Goal: Task Accomplishment & Management: Complete application form

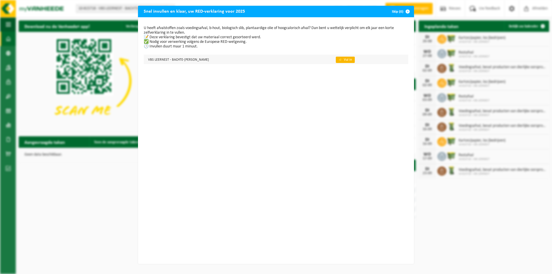
click at [336, 59] on link "👉 Vul in" at bounding box center [345, 60] width 19 height 6
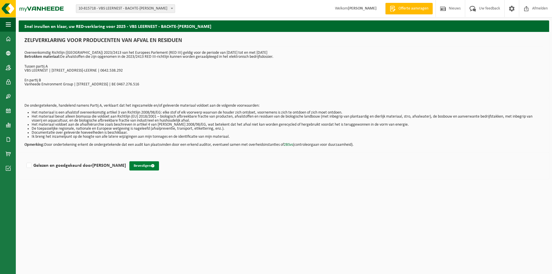
click at [135, 165] on button "Bevestigen" at bounding box center [144, 165] width 30 height 9
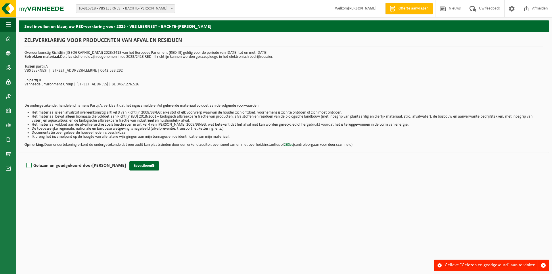
click at [28, 167] on label "Gelezen en goedgekeurd door KARIN DELBAERE" at bounding box center [75, 165] width 101 height 9
click at [126, 158] on input "Gelezen en goedgekeurd door KARIN DELBAERE" at bounding box center [126, 158] width 0 height 0
checkbox input "true"
click at [136, 165] on button "Bevestigen" at bounding box center [144, 165] width 30 height 9
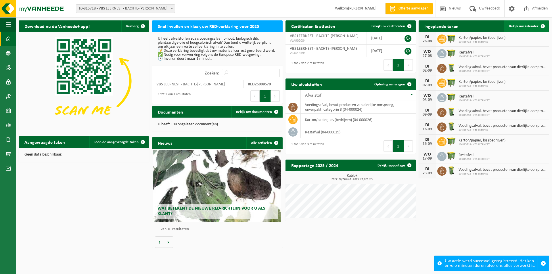
click at [525, 26] on span "Bekijk uw kalender" at bounding box center [523, 26] width 30 height 4
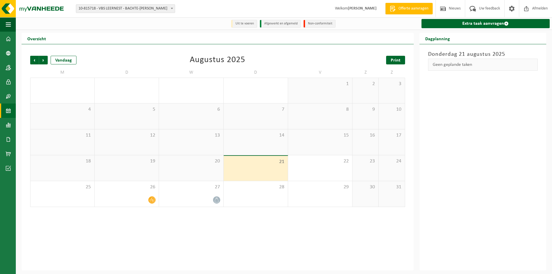
click at [396, 62] on span "Print" at bounding box center [395, 60] width 10 height 5
click at [43, 60] on span "Volgende" at bounding box center [43, 60] width 9 height 9
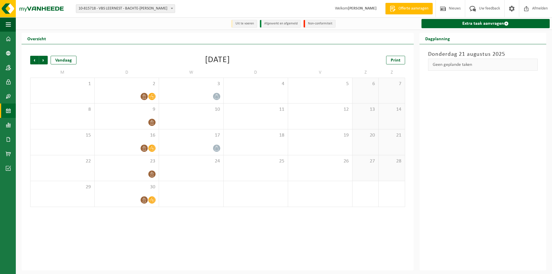
click at [43, 60] on span "Volgende" at bounding box center [43, 60] width 9 height 9
click at [31, 60] on span "Vorige" at bounding box center [34, 60] width 9 height 9
click at [34, 63] on span "Vorige" at bounding box center [34, 60] width 9 height 9
click at [399, 60] on span "Print" at bounding box center [395, 60] width 10 height 5
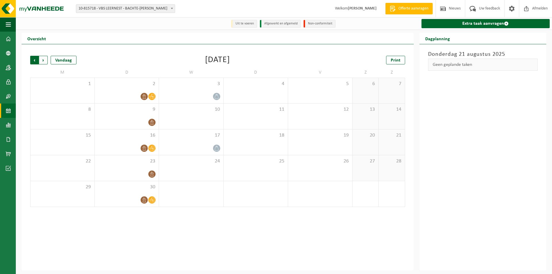
click at [44, 60] on span "Volgende" at bounding box center [43, 60] width 9 height 9
click at [396, 63] on span "Print" at bounding box center [395, 60] width 10 height 5
